Goal: Book appointment/travel/reservation

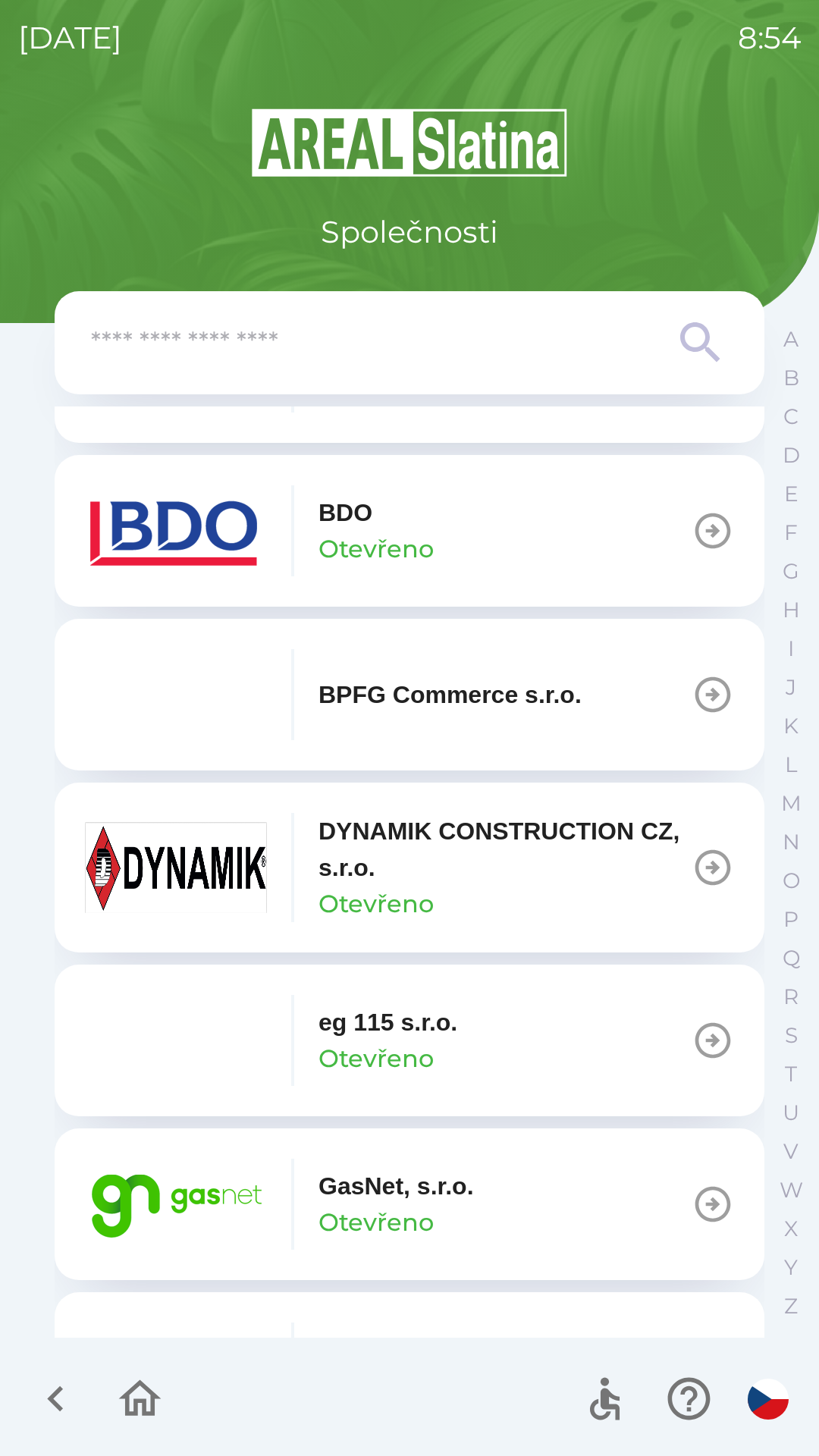
scroll to position [467, 0]
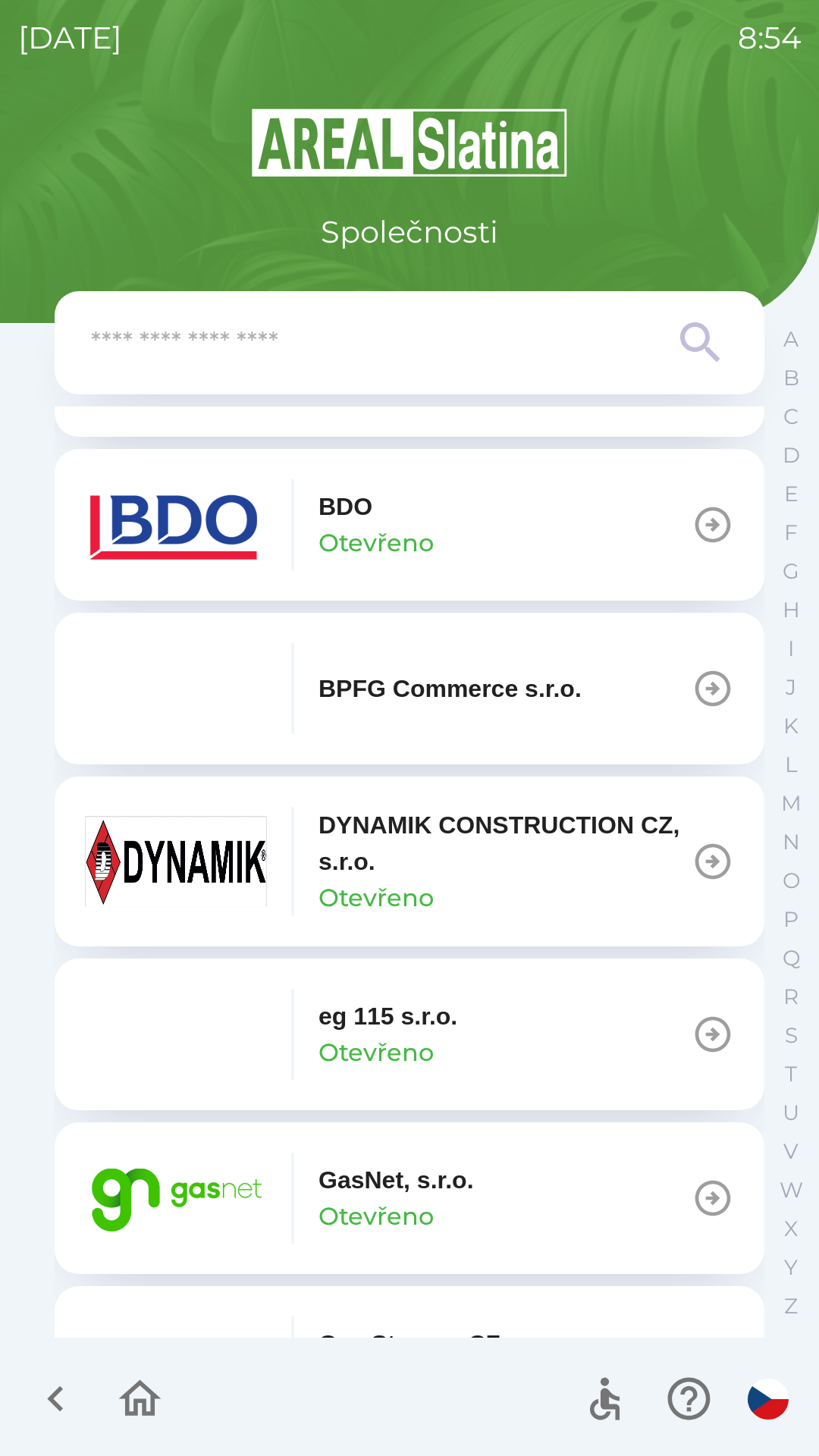
click at [198, 1190] on img "button" at bounding box center [176, 1198] width 182 height 91
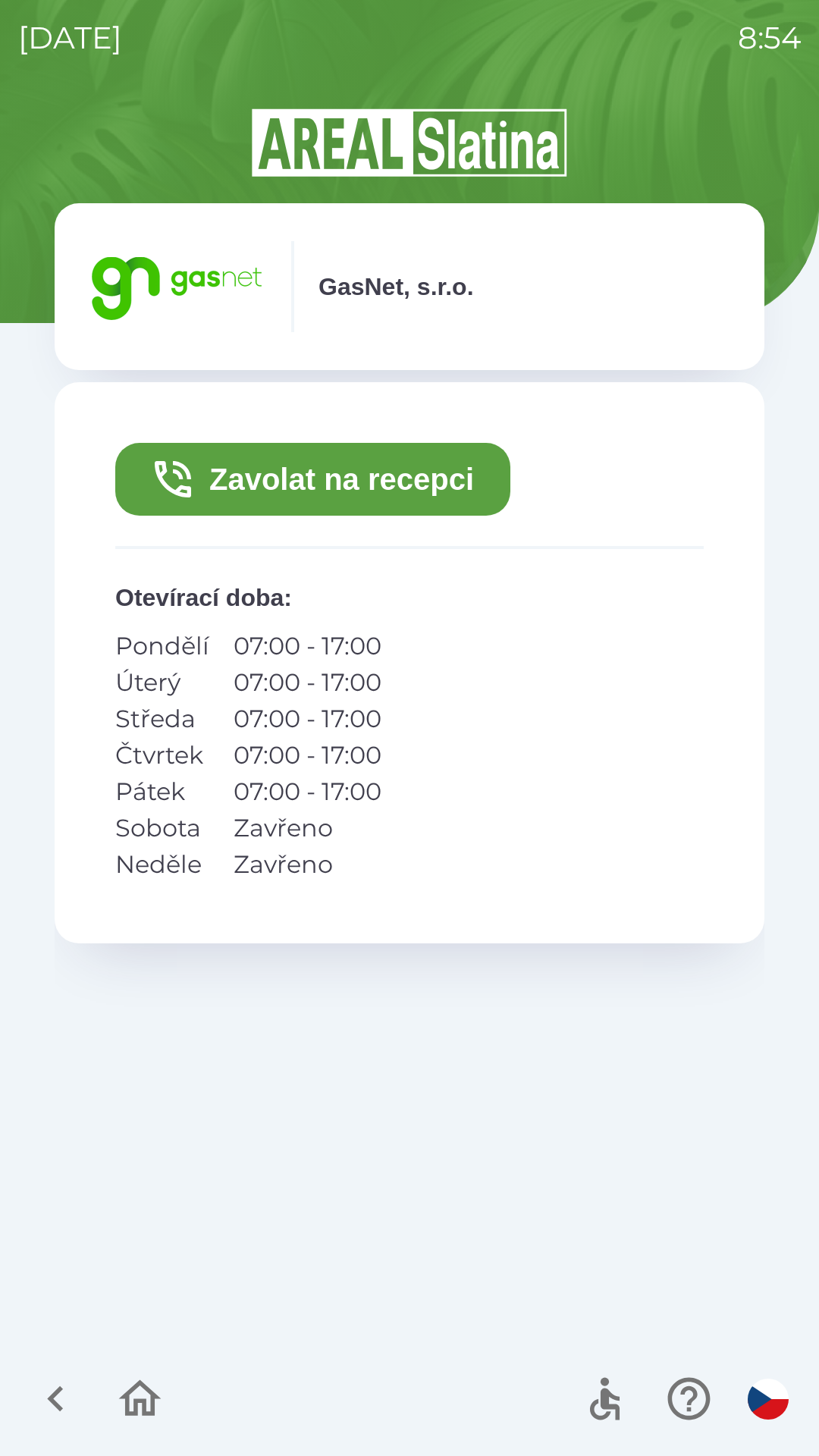
click at [293, 480] on button "Zavolat na recepci" at bounding box center [313, 480] width 395 height 73
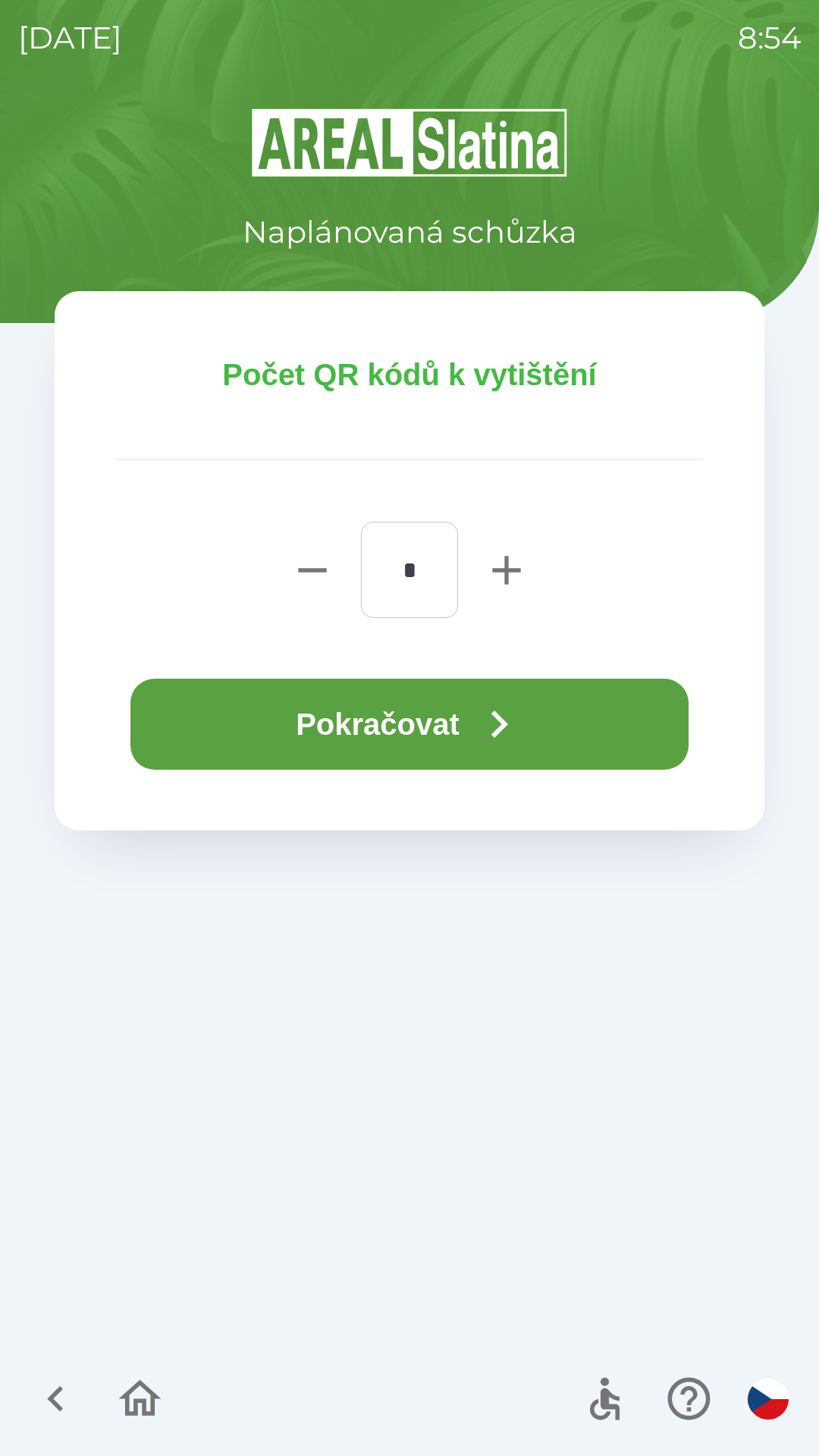
click at [492, 725] on icon "button" at bounding box center [498, 724] width 54 height 54
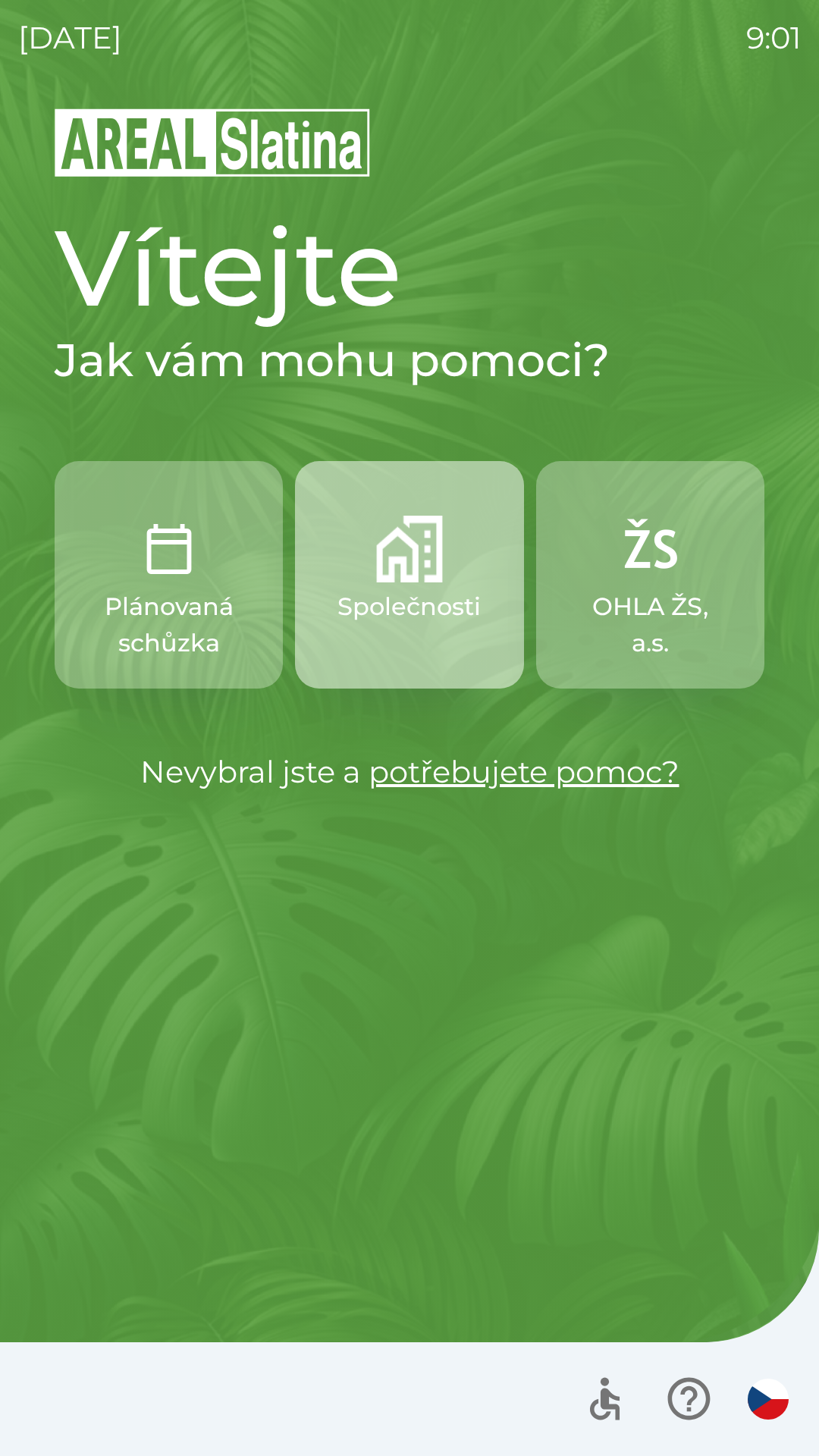
click at [417, 600] on p "Společnosti" at bounding box center [408, 606] width 143 height 36
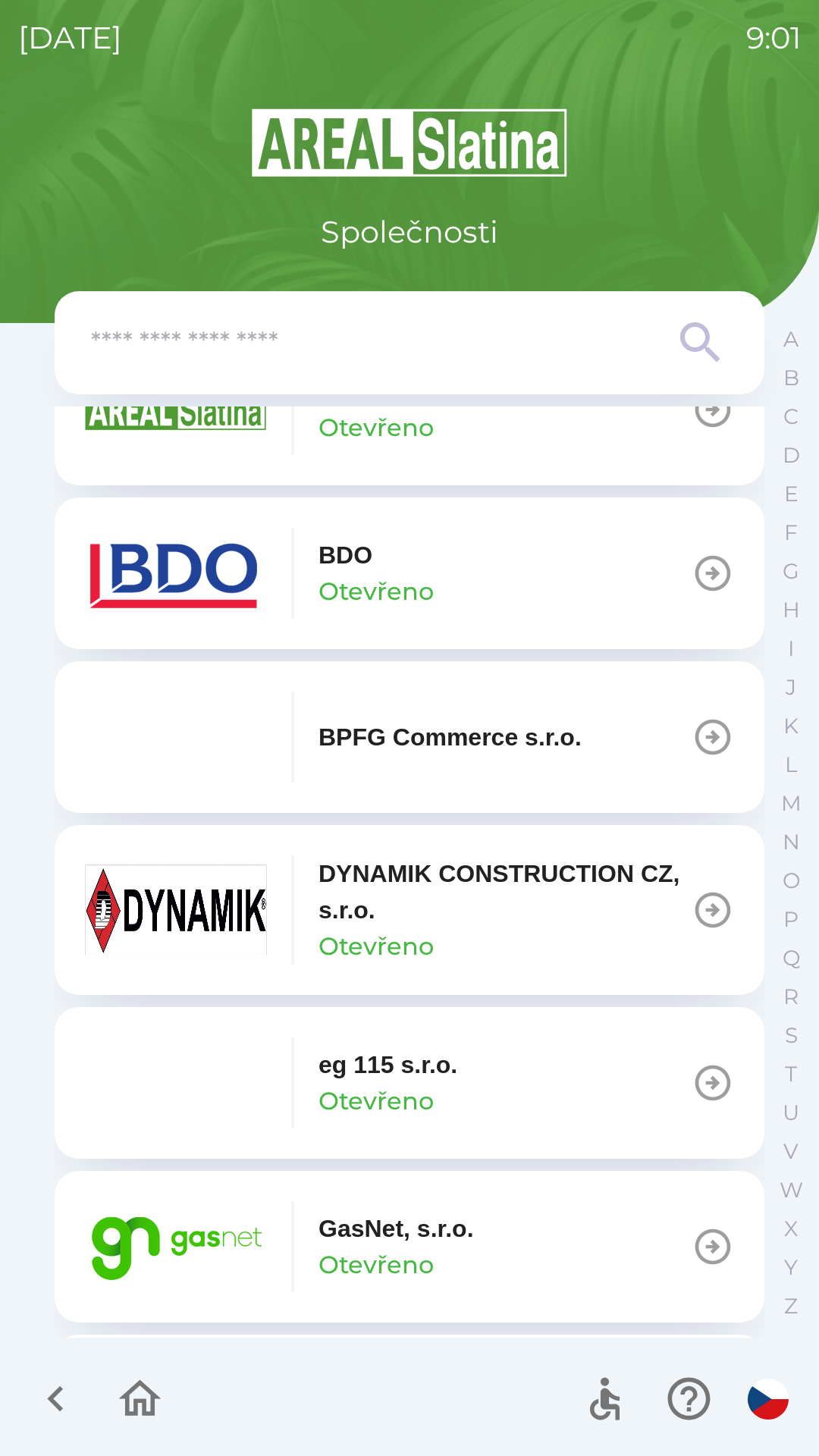
scroll to position [419, 0]
click at [371, 1234] on p "GasNet, s.r.o." at bounding box center [396, 1228] width 156 height 36
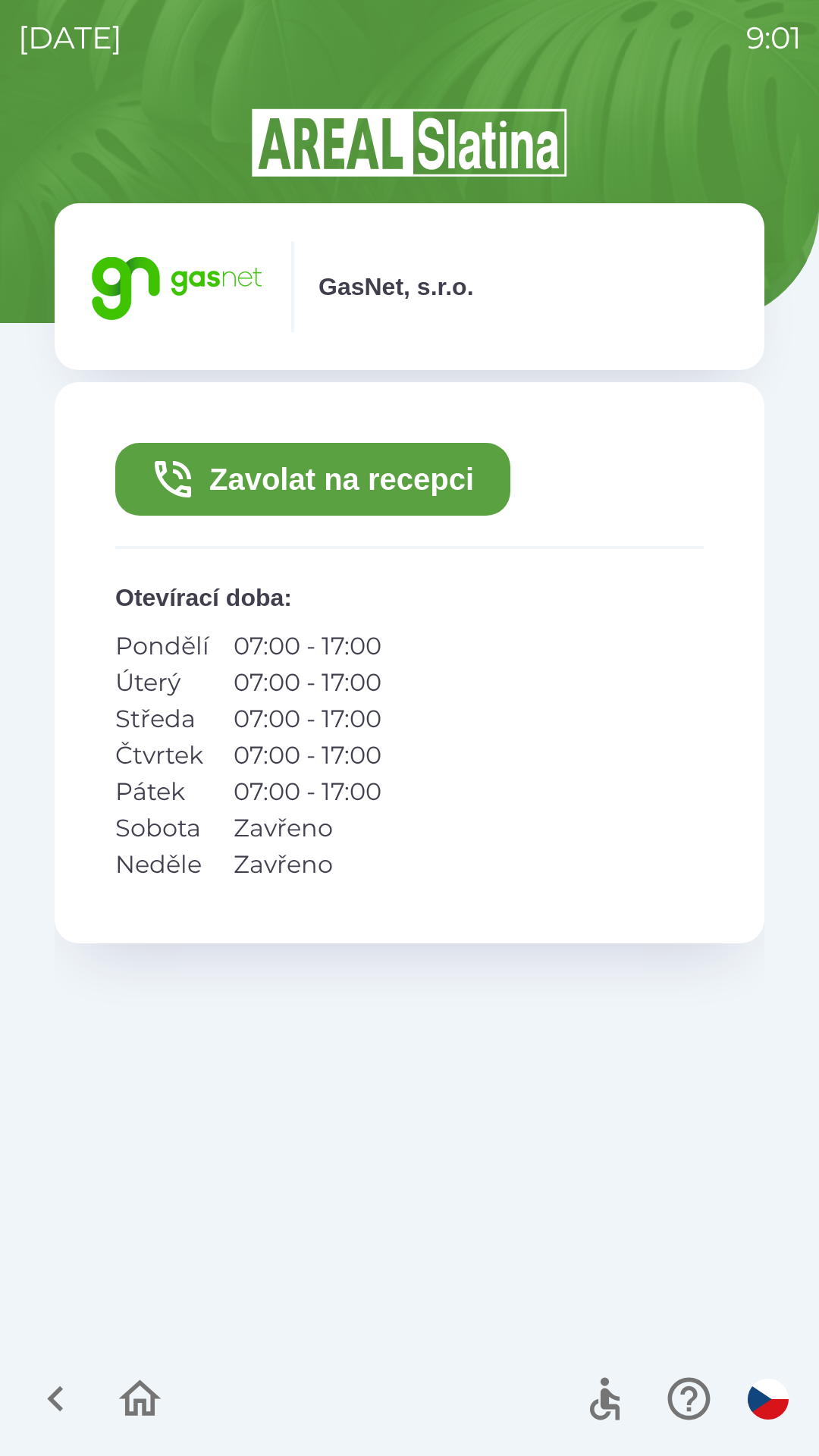
click at [387, 485] on button "Zavolat na recepci" at bounding box center [313, 480] width 395 height 73
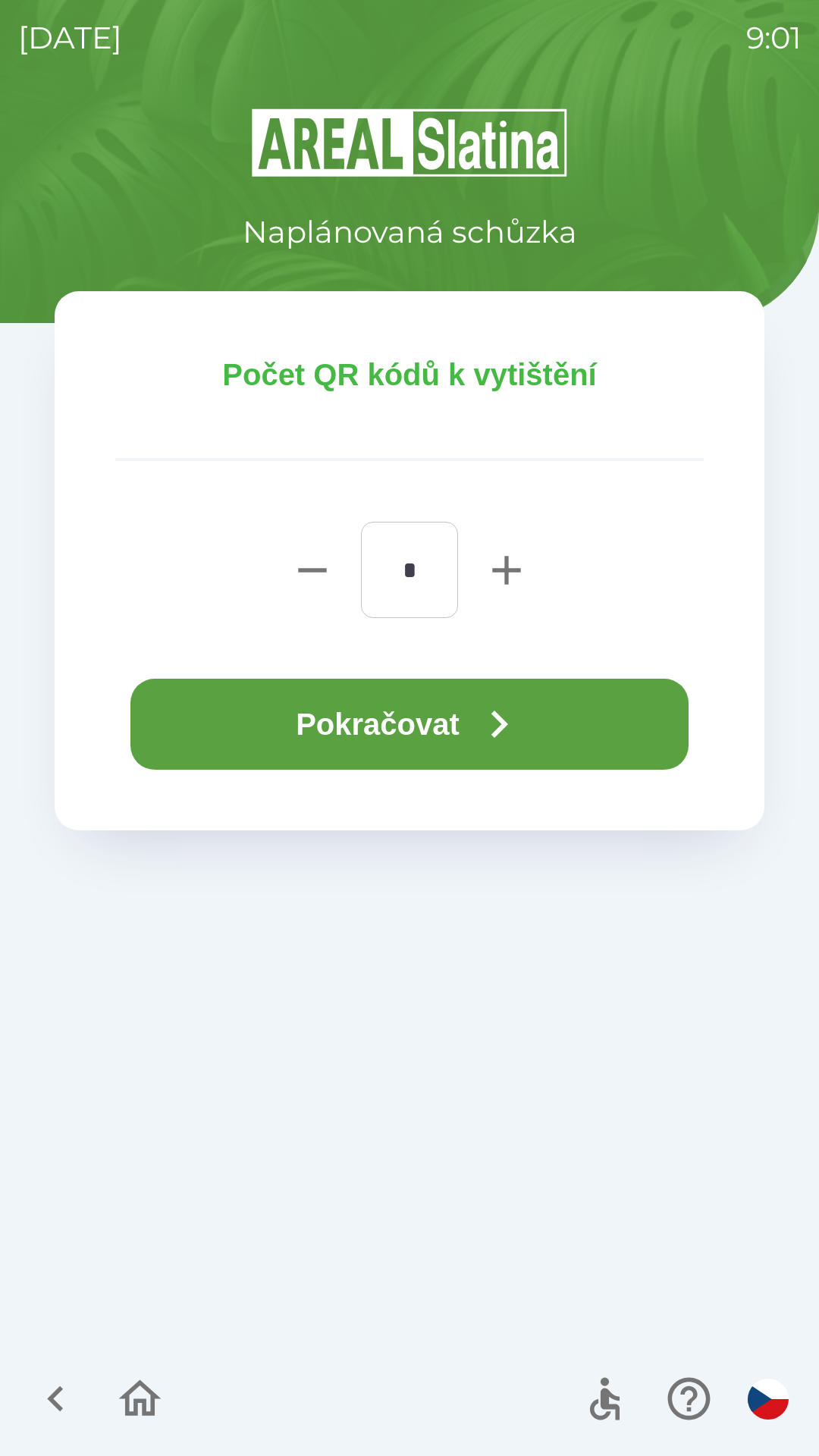
click at [433, 715] on button "Pokračovat" at bounding box center [409, 724] width 558 height 91
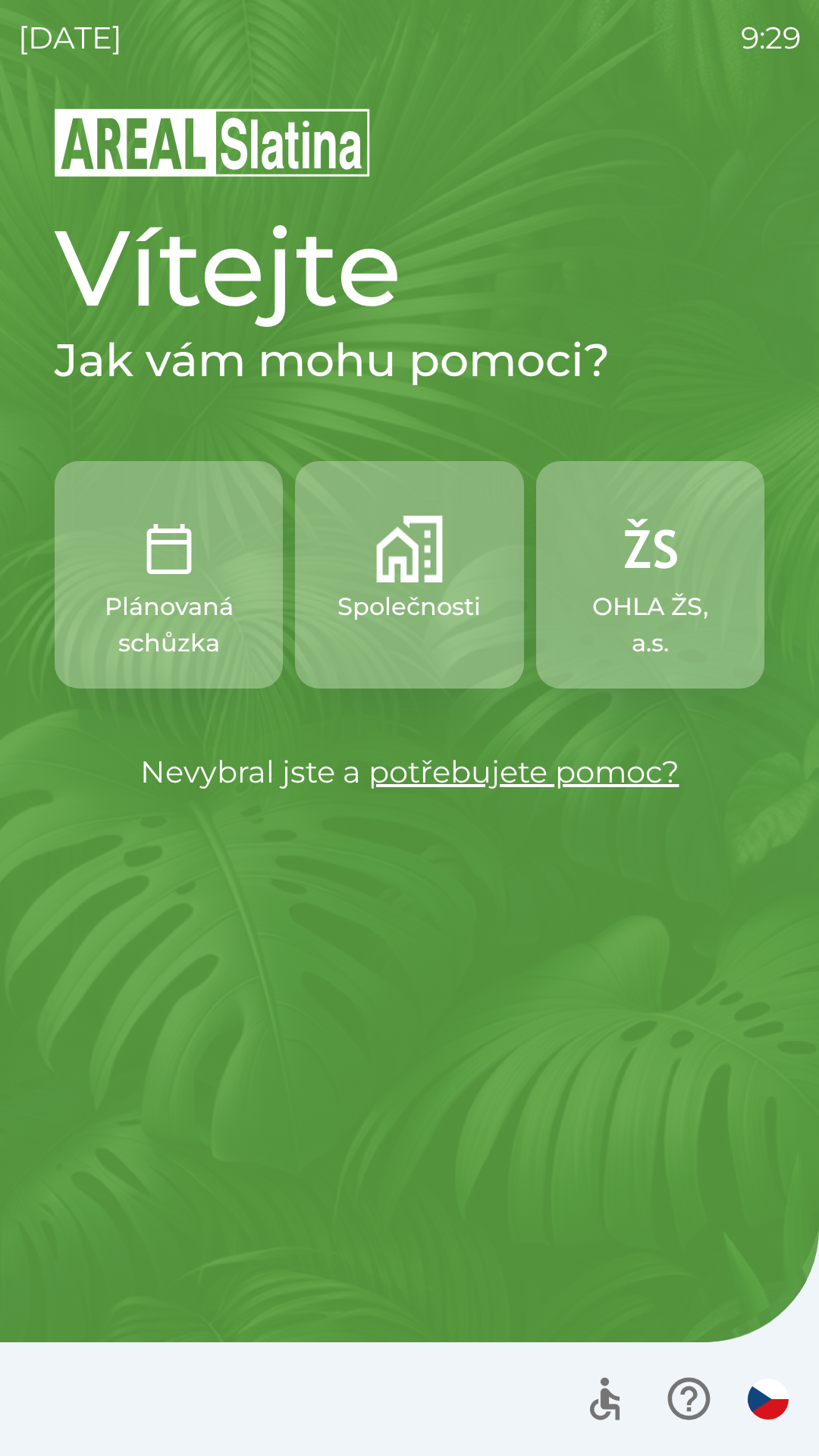
click at [408, 560] on img "button" at bounding box center [409, 549] width 66 height 66
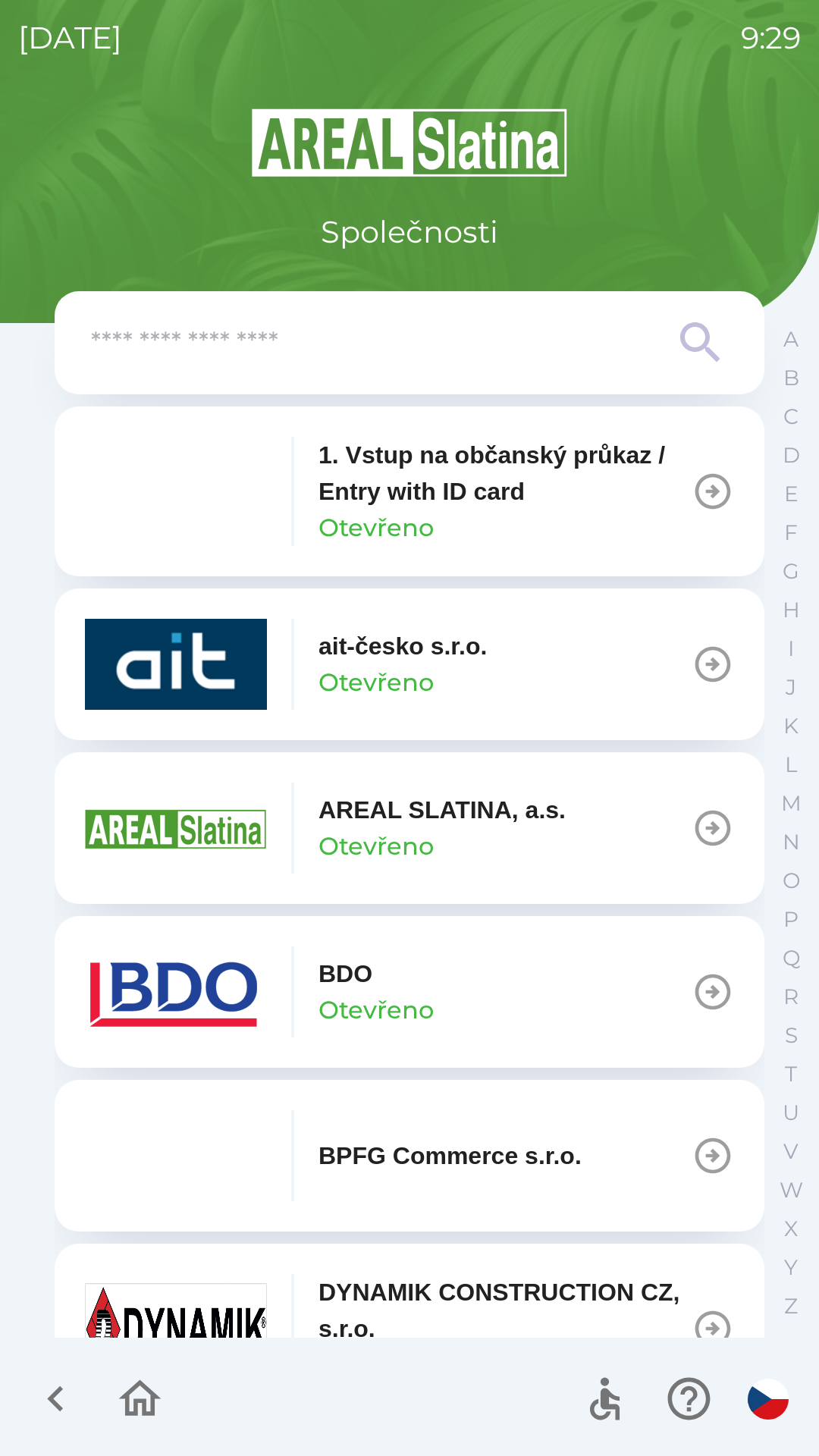
click at [364, 976] on p "BDO" at bounding box center [345, 973] width 53 height 36
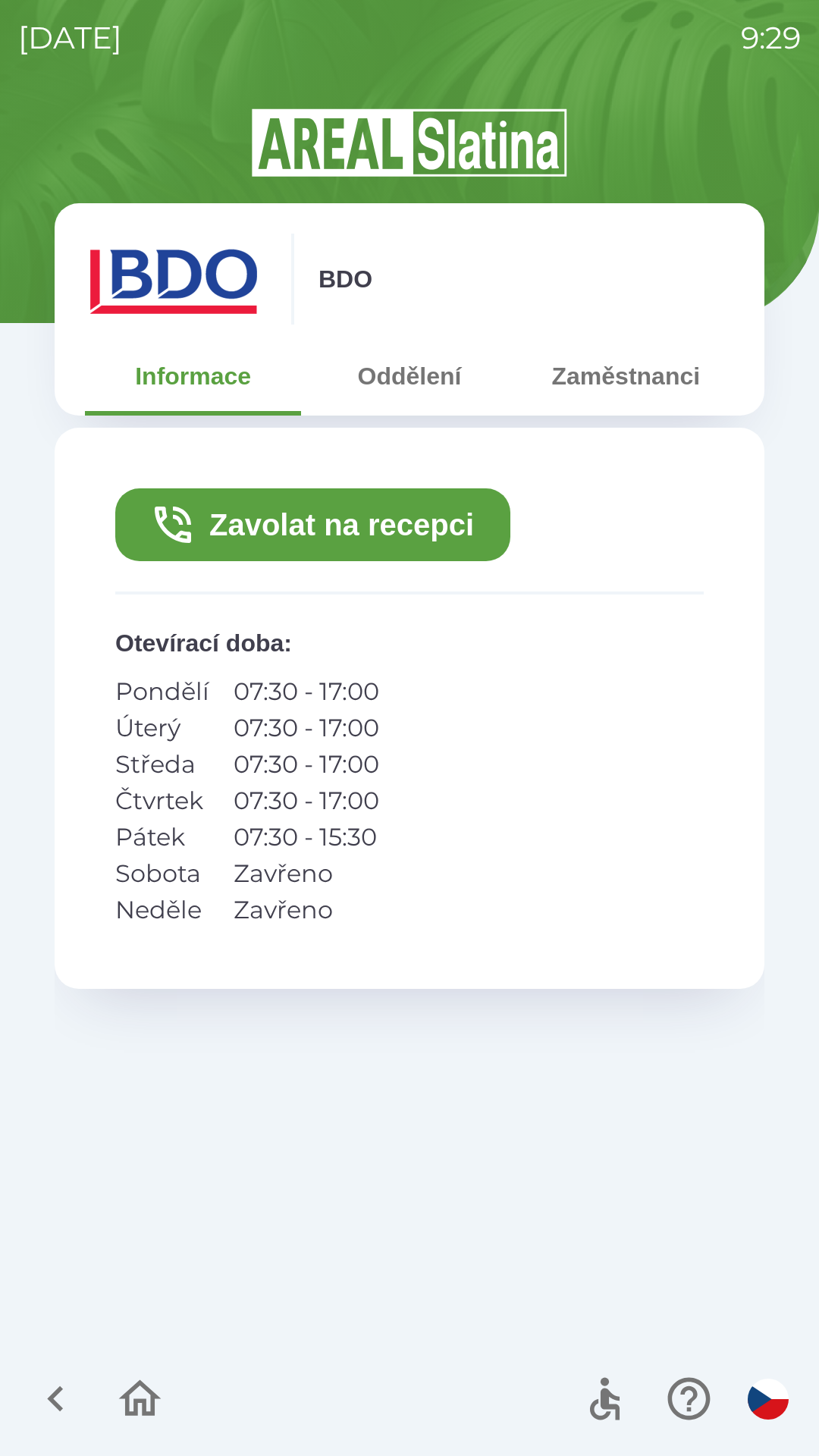
click at [432, 515] on button "Zavolat na recepci" at bounding box center [313, 525] width 395 height 73
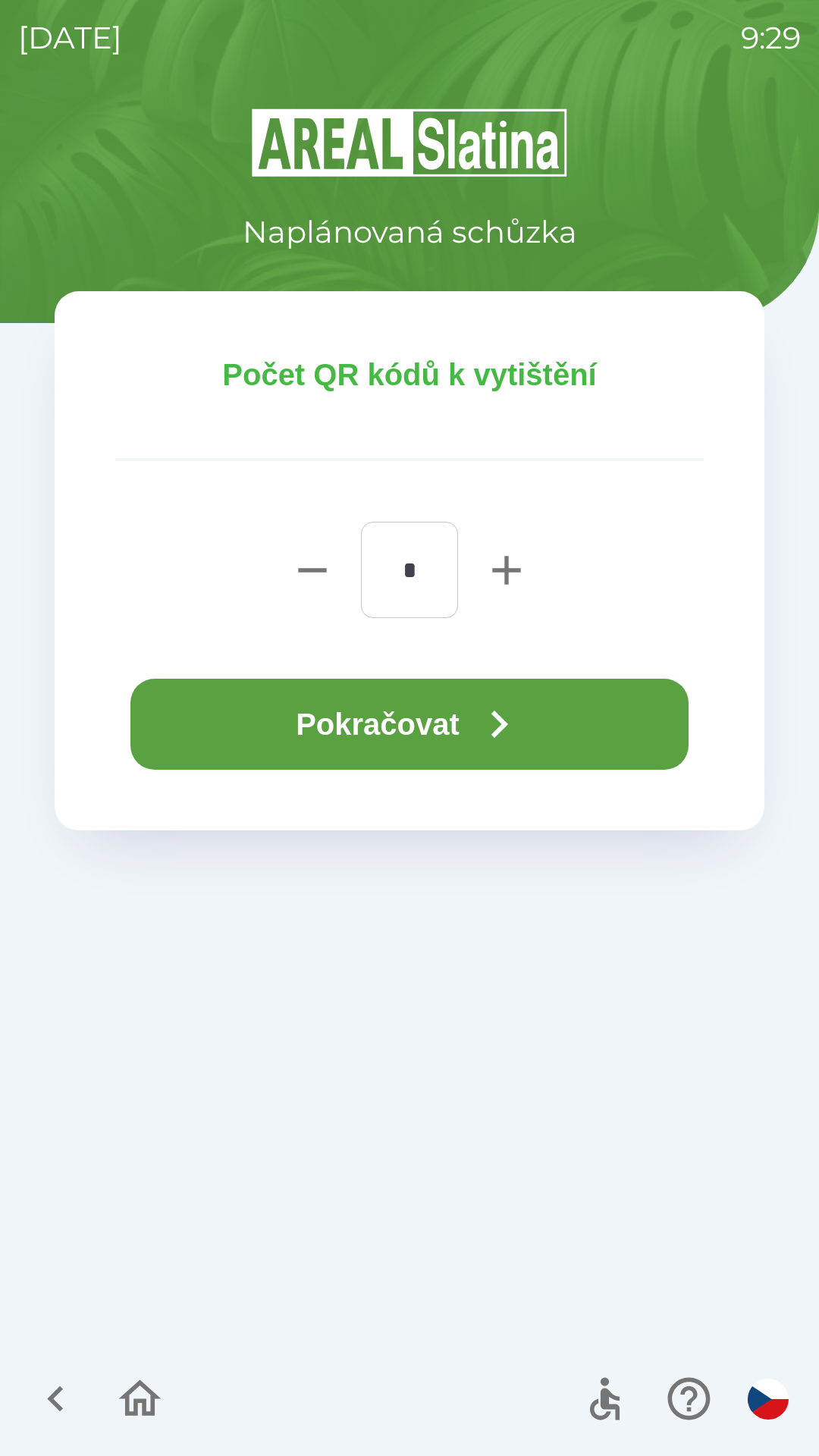
click at [428, 724] on button "Pokračovat" at bounding box center [409, 724] width 558 height 91
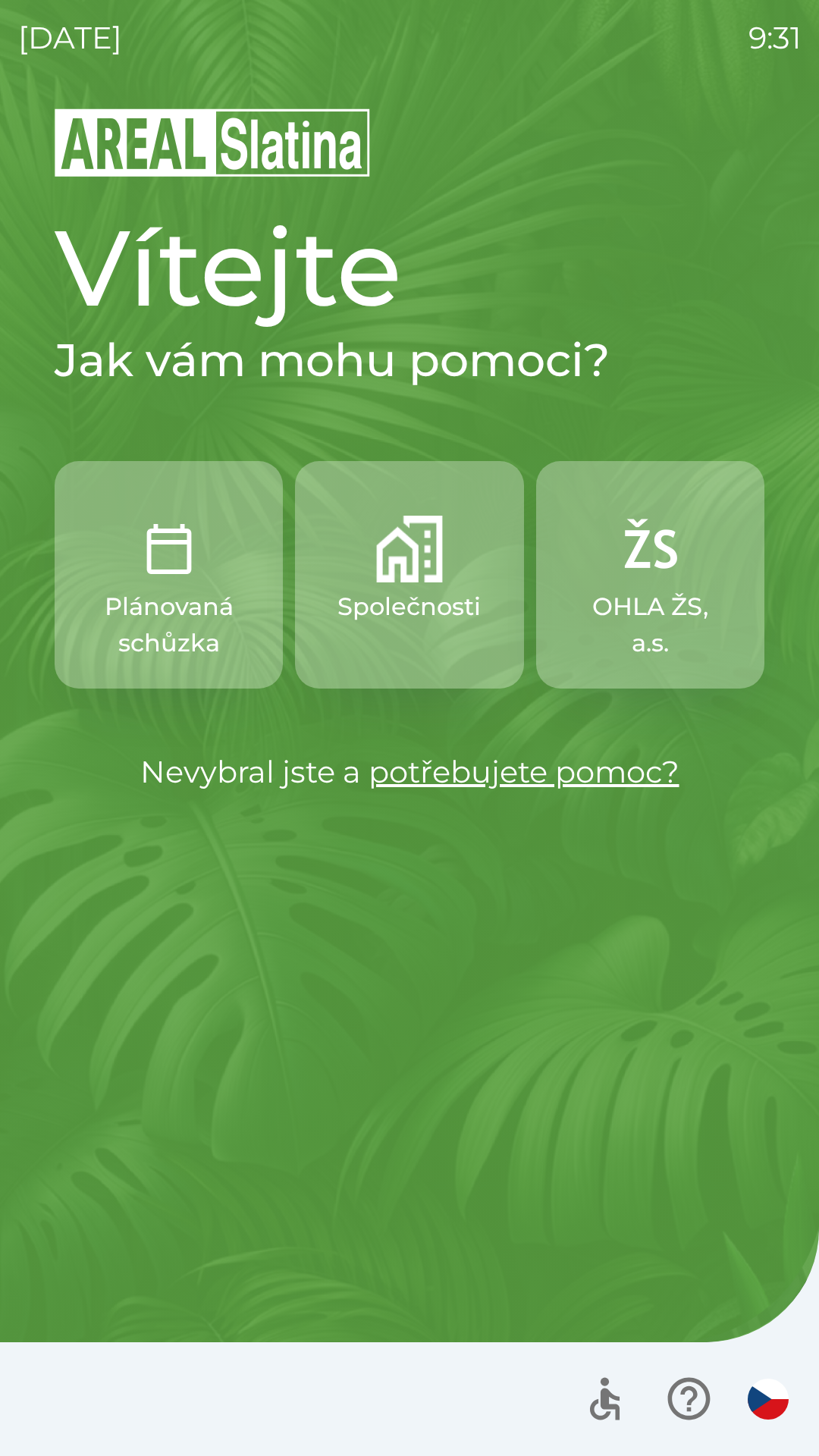
click at [439, 612] on p "Společnosti" at bounding box center [408, 606] width 143 height 36
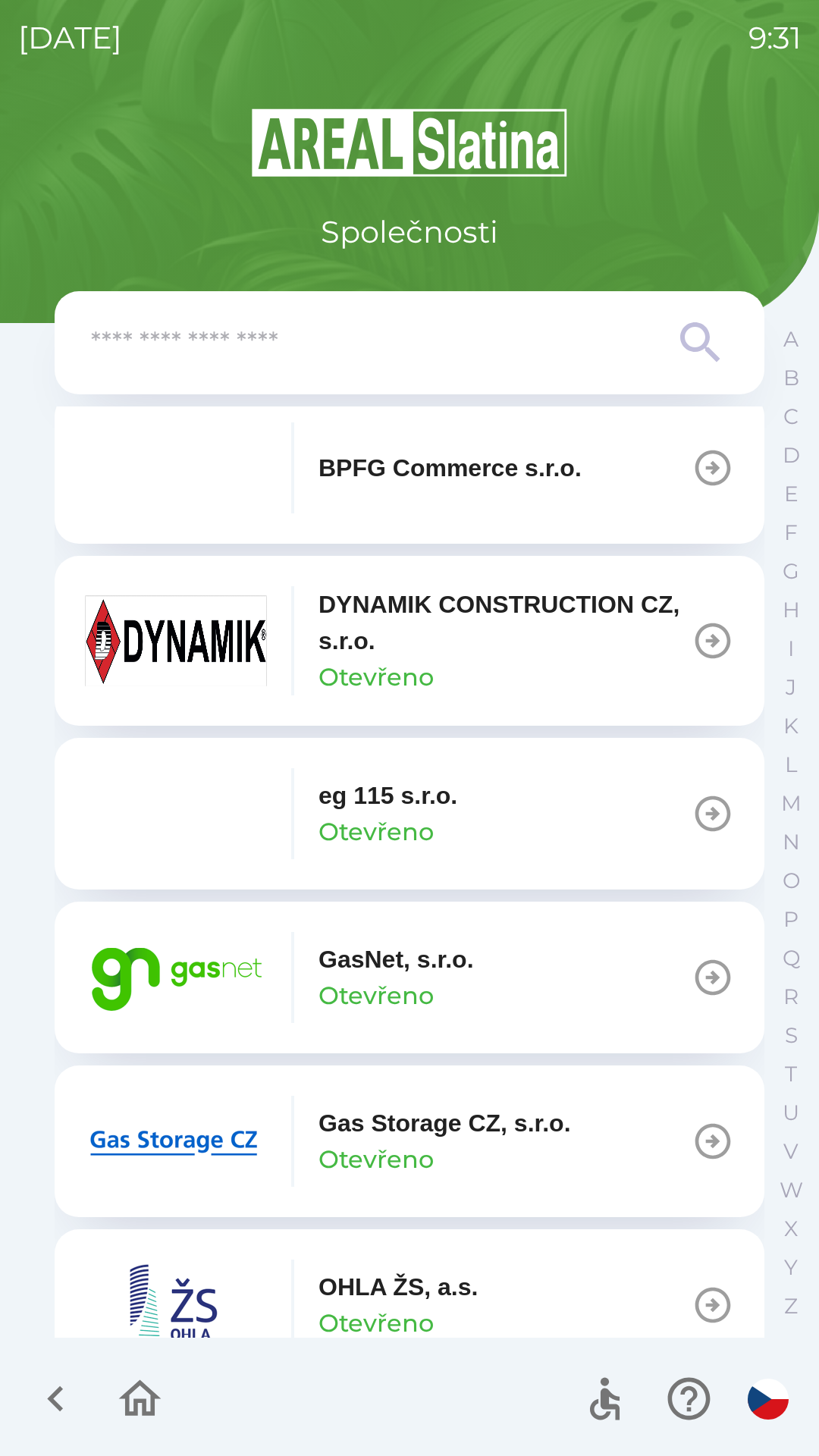
scroll to position [693, 0]
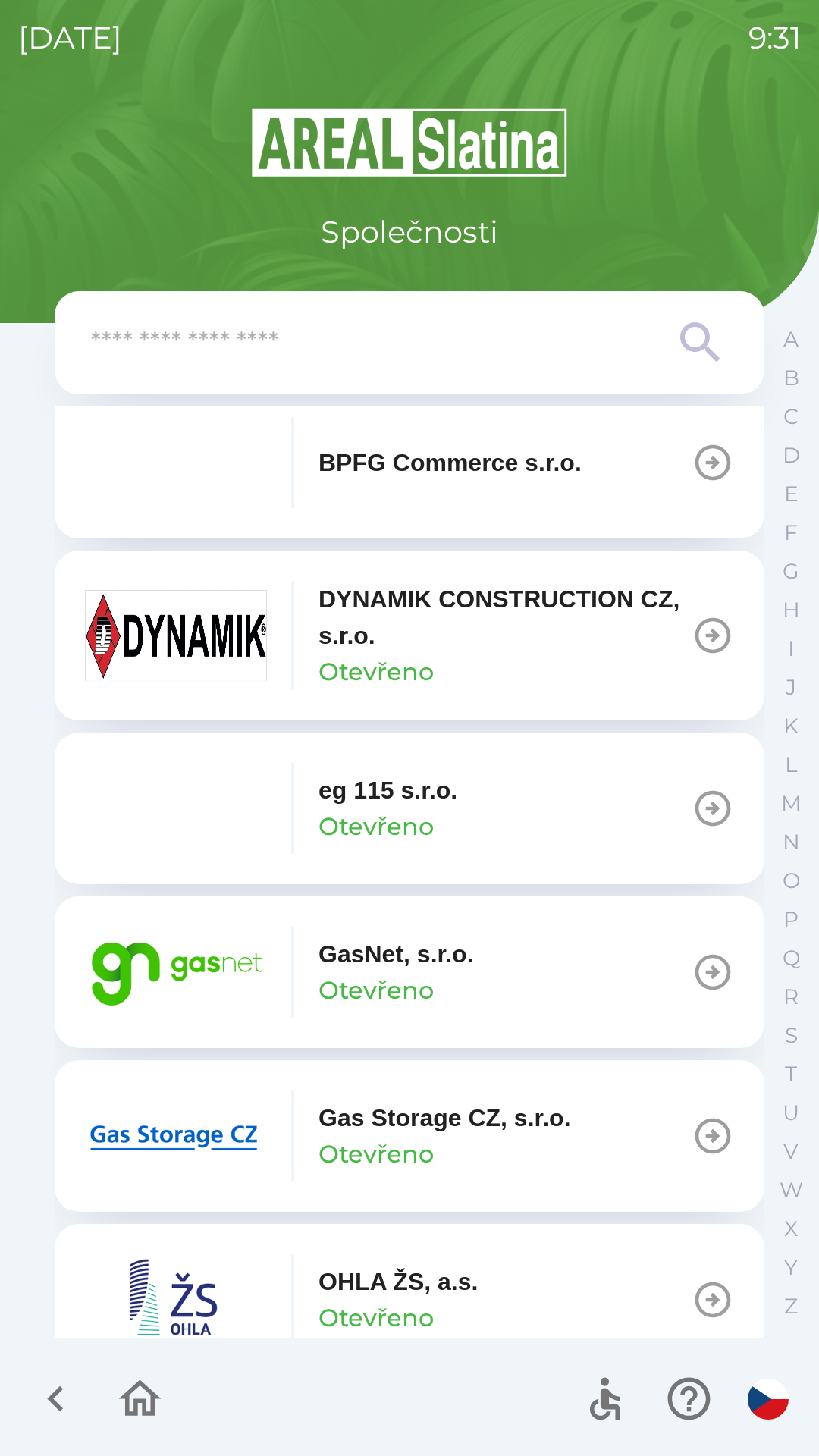
click at [425, 974] on p "Otevřeno" at bounding box center [376, 990] width 115 height 36
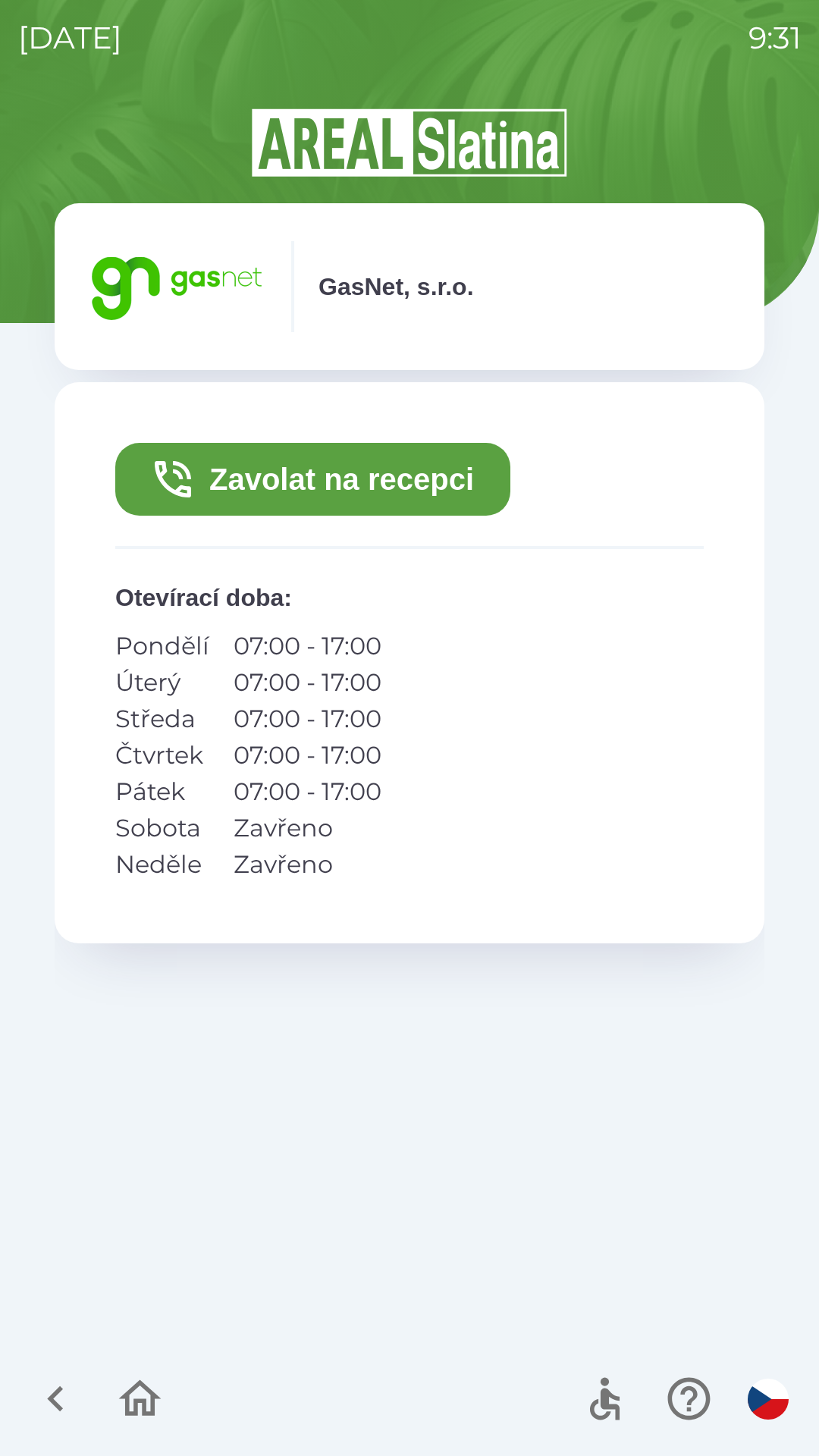
click at [419, 480] on button "Zavolat na recepci" at bounding box center [313, 480] width 395 height 73
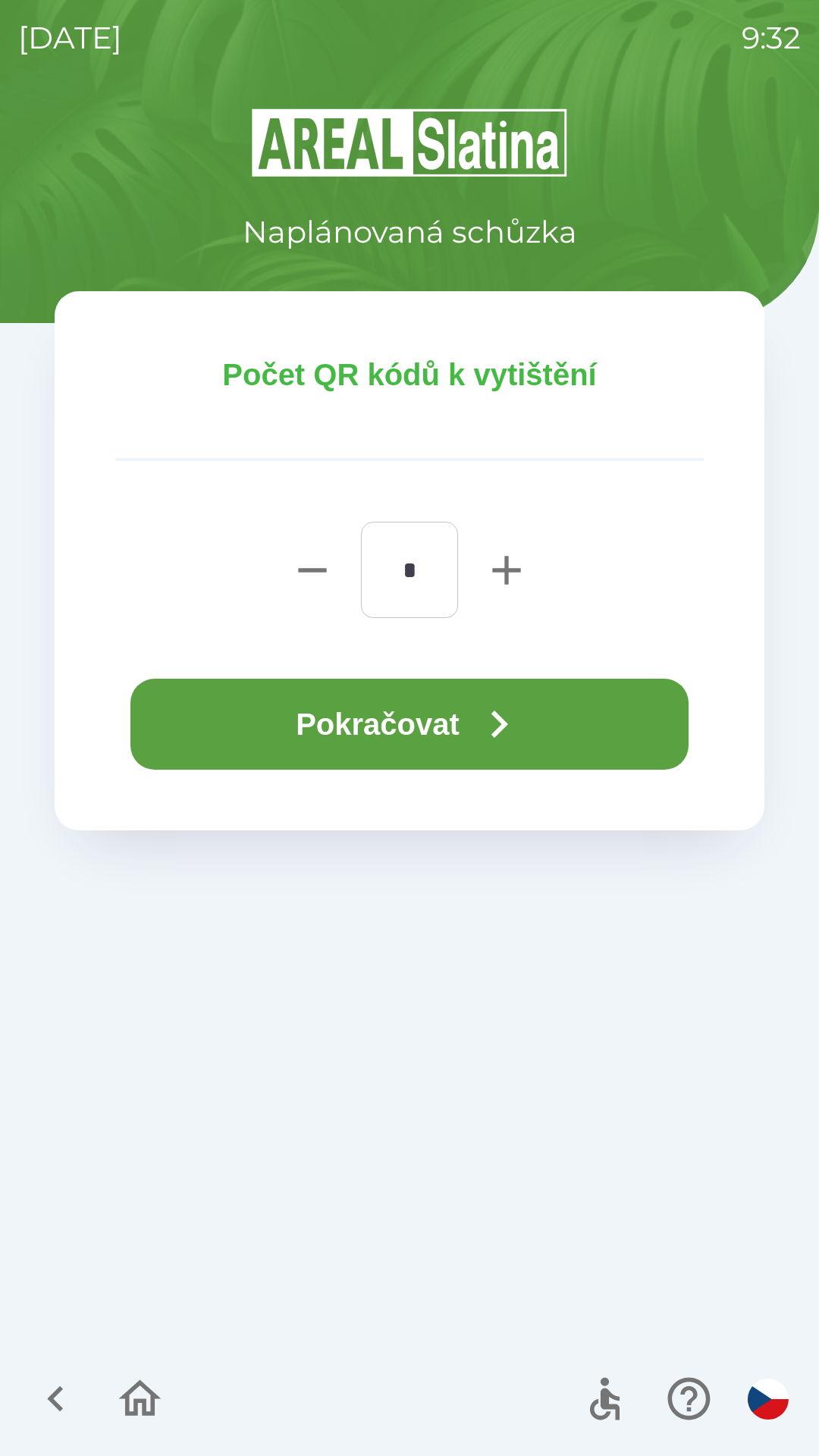
click at [474, 700] on button "Pokračovat" at bounding box center [409, 724] width 558 height 91
